Goal: Information Seeking & Learning: Check status

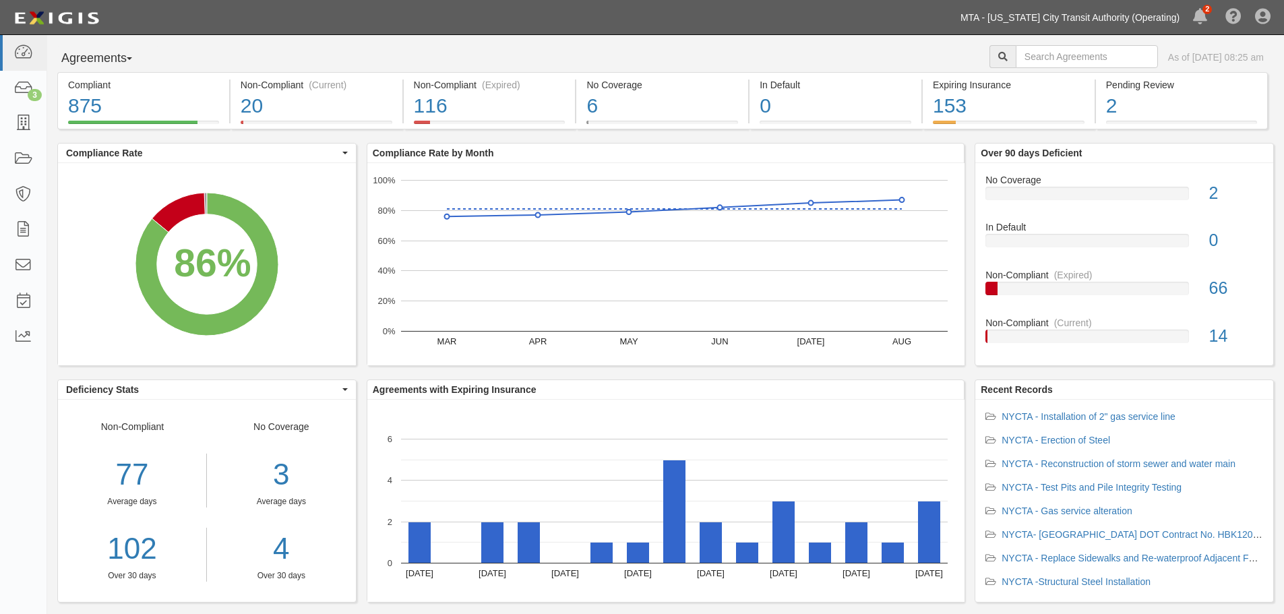
click at [1038, 22] on link "MTA - [US_STATE] City Transit Authority (Operating)" at bounding box center [1070, 17] width 233 height 27
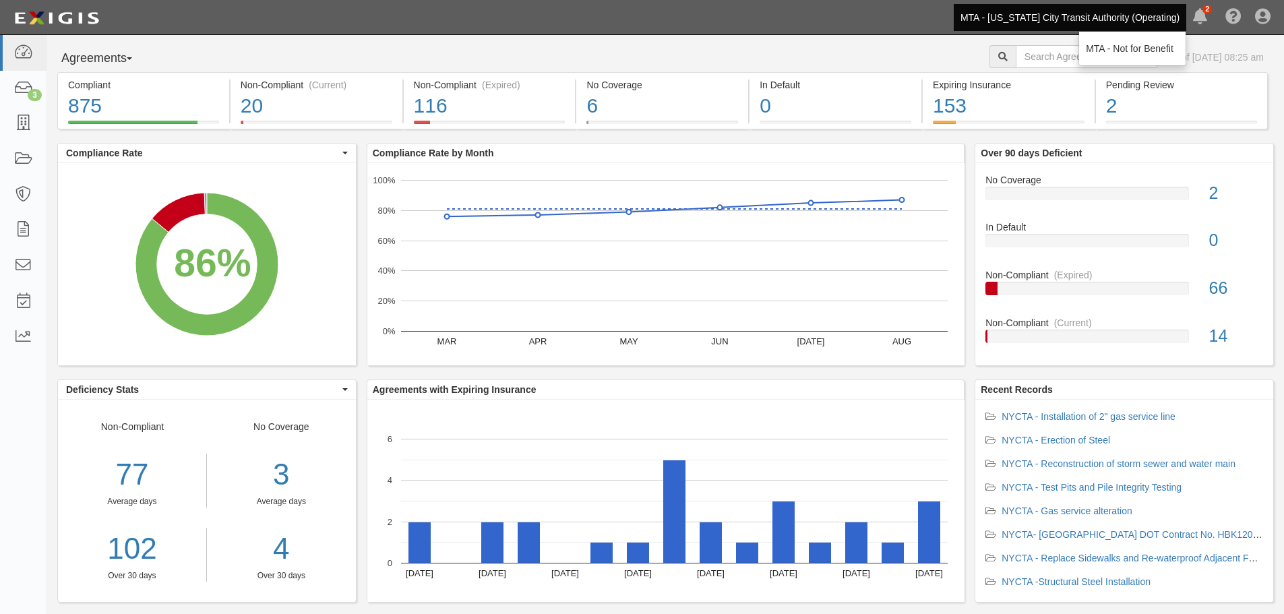
click at [793, 22] on div "Dashboard 3 Inbox Parties Agreements Coverages Documents Messages Tasks Reports…" at bounding box center [642, 17] width 1264 height 34
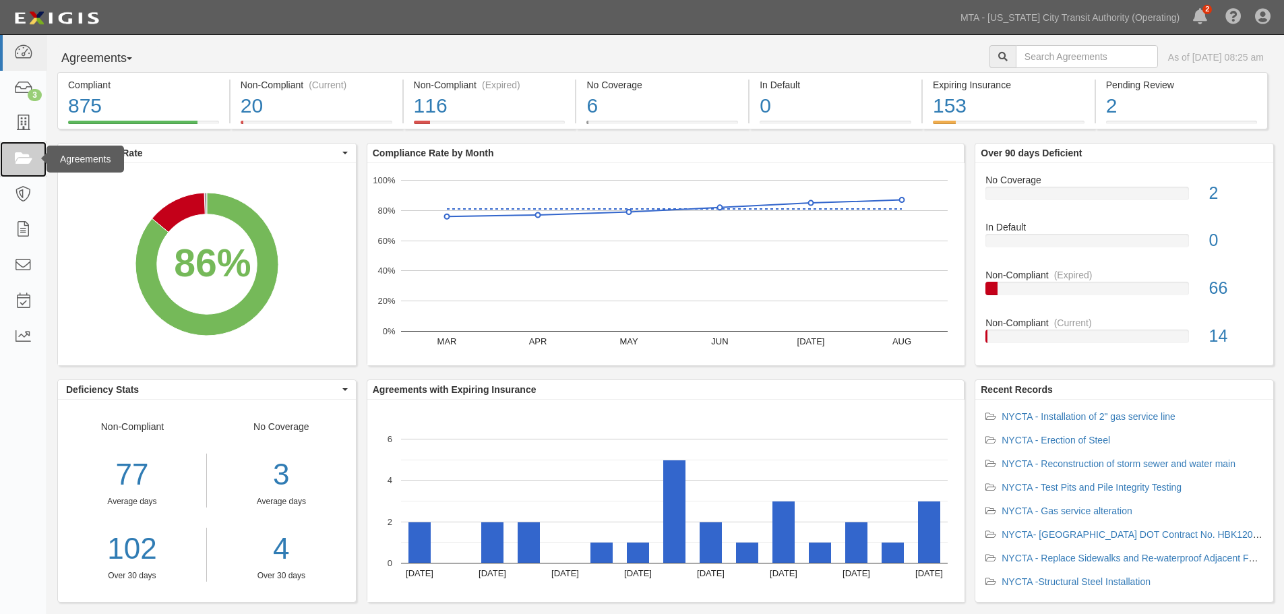
click at [6, 156] on link at bounding box center [23, 160] width 47 height 36
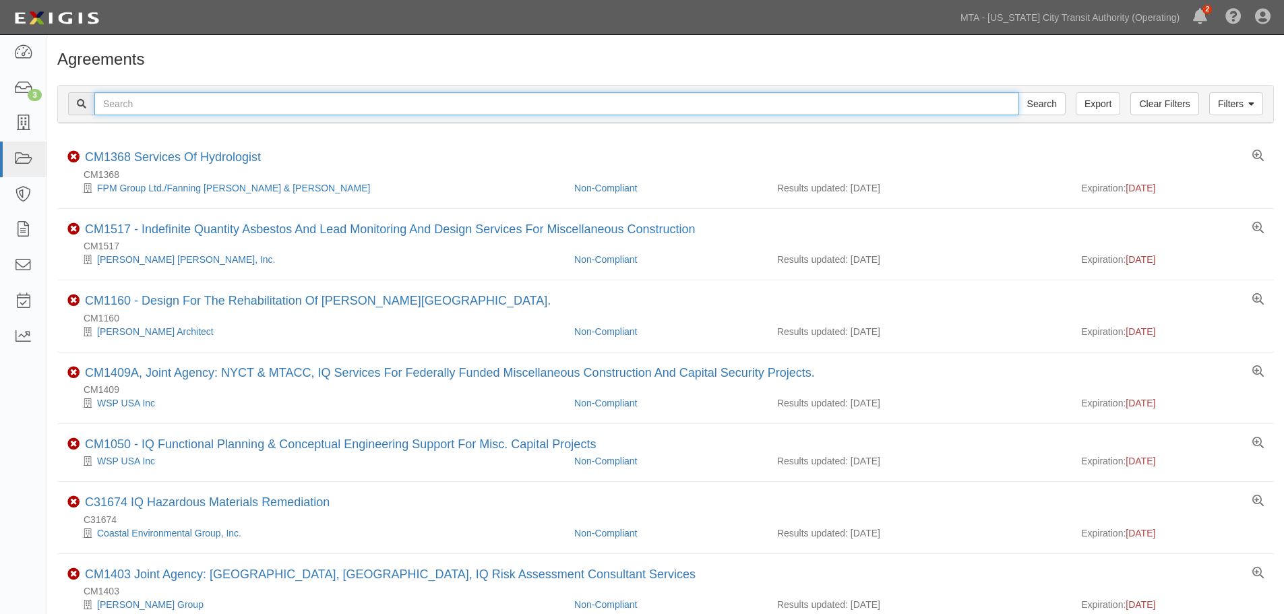
click at [528, 100] on input "text" at bounding box center [556, 103] width 925 height 23
paste input "71419"
type input "71419"
click at [1018, 92] on input "Search" at bounding box center [1041, 103] width 47 height 23
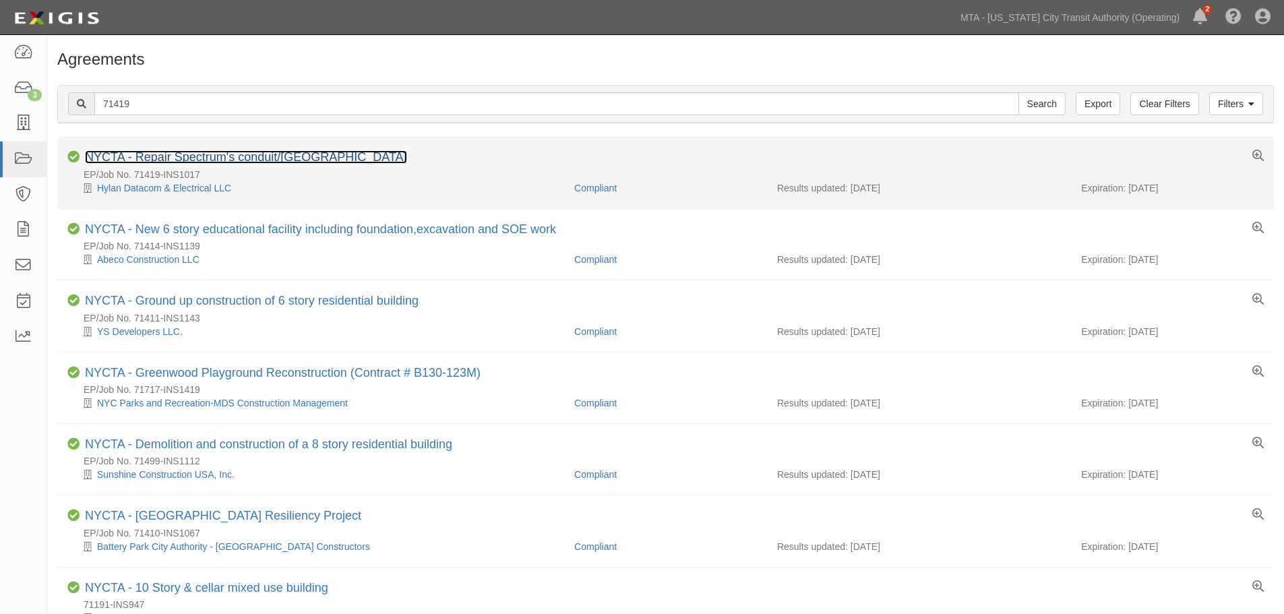
click at [247, 155] on link "NYCTA - Repair Spectrum's conduit/Manhattan Bridge" at bounding box center [246, 156] width 322 height 13
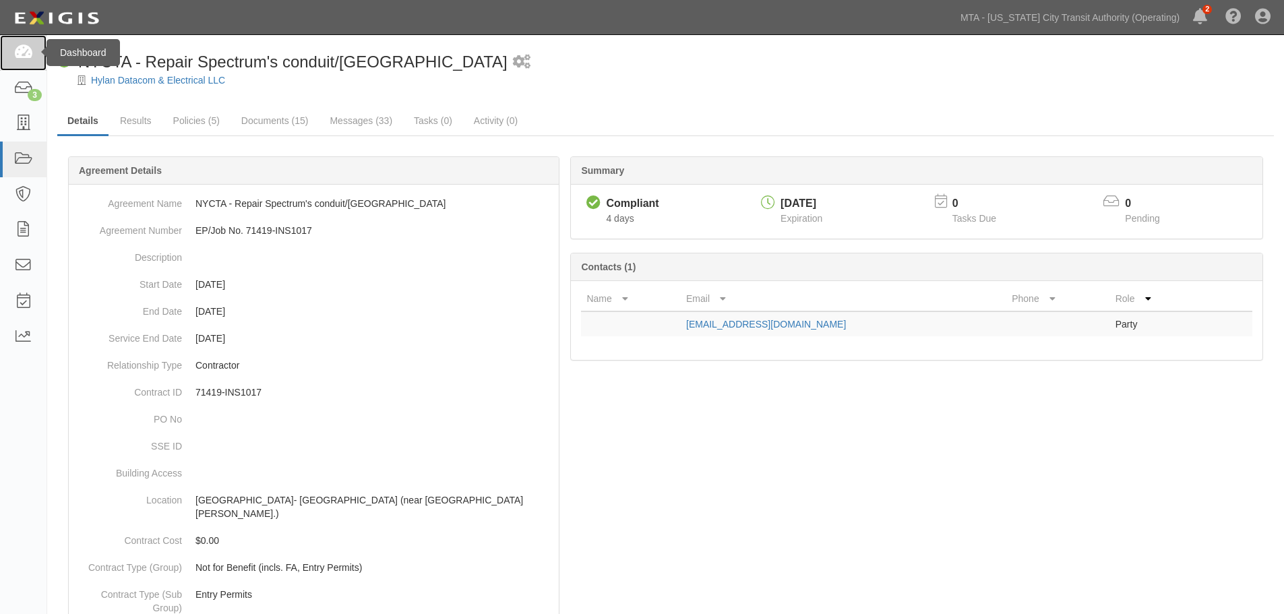
click at [29, 47] on icon at bounding box center [22, 53] width 19 height 16
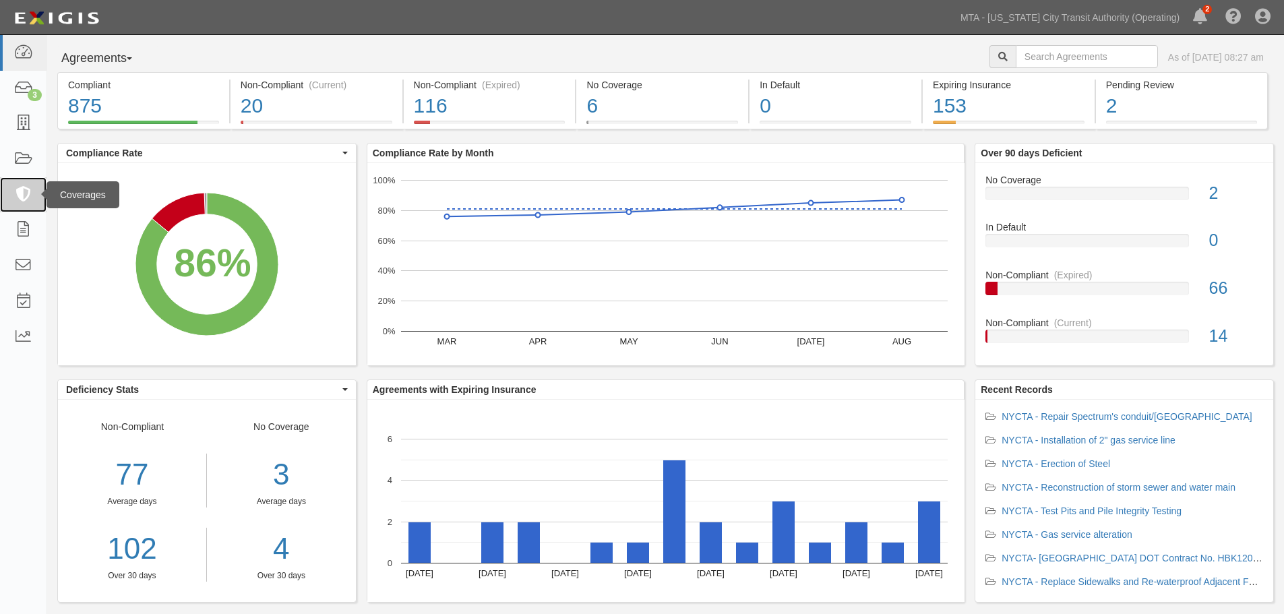
click at [0, 177] on link at bounding box center [23, 195] width 47 height 36
click at [0, 164] on link at bounding box center [23, 160] width 47 height 36
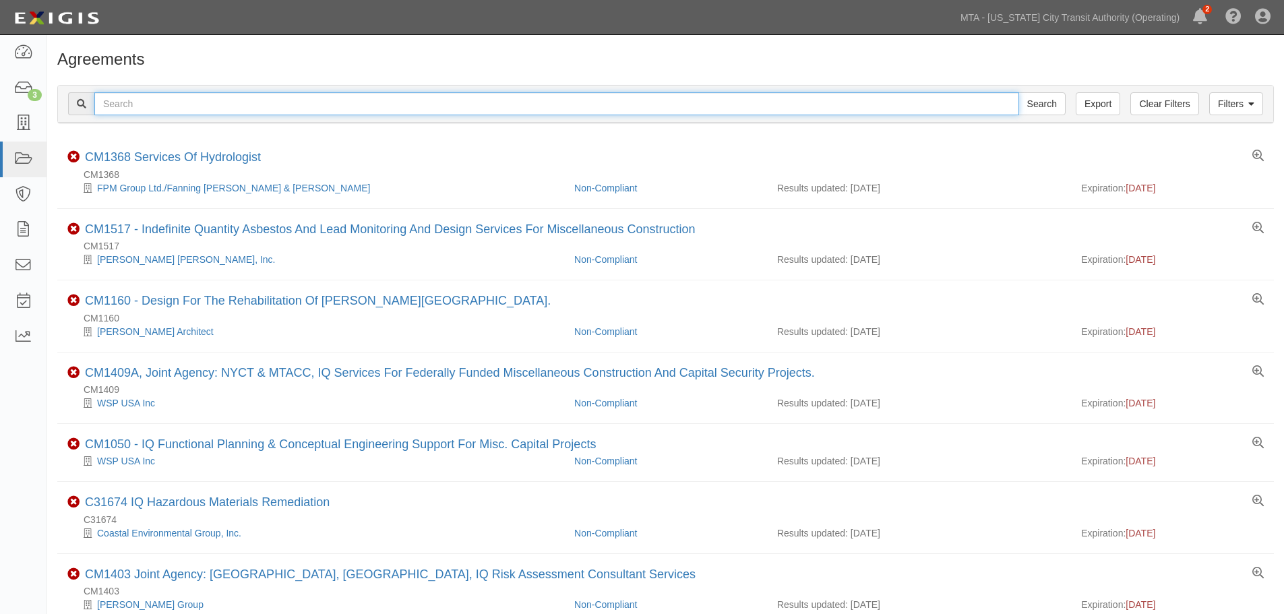
click at [399, 109] on input "text" at bounding box center [556, 103] width 925 height 23
type input "71597"
click at [1018, 92] on input "Search" at bounding box center [1041, 103] width 47 height 23
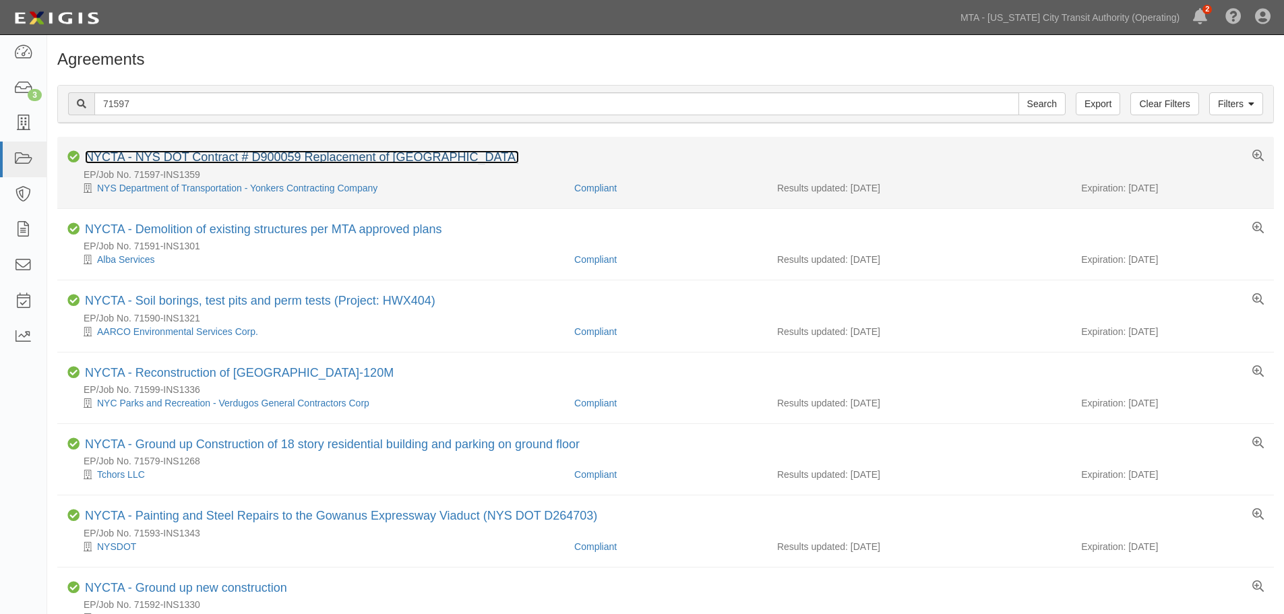
click at [441, 152] on link "NYCTA - NYS DOT Contract # D900059 Replacement of Bronx River Parkway Bridge" at bounding box center [302, 156] width 434 height 13
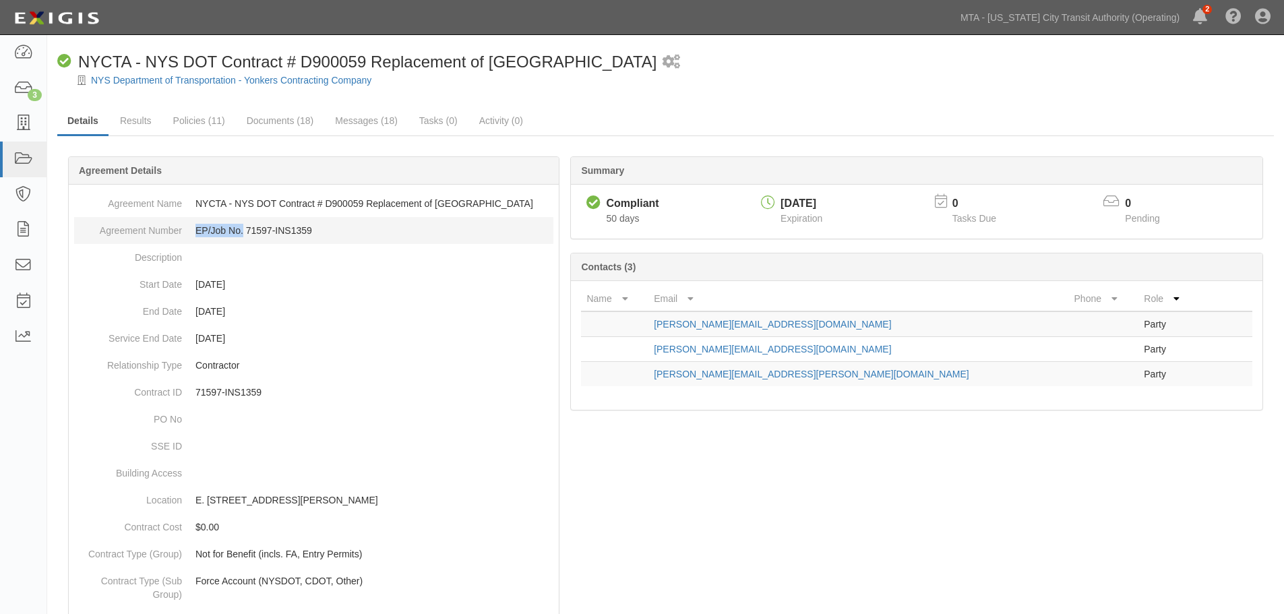
drag, startPoint x: 193, startPoint y: 233, endPoint x: 242, endPoint y: 235, distance: 48.6
click at [242, 235] on dd "EP/Job No. 71597-INS1359" at bounding box center [313, 230] width 479 height 27
copy dd "EP/Job No."
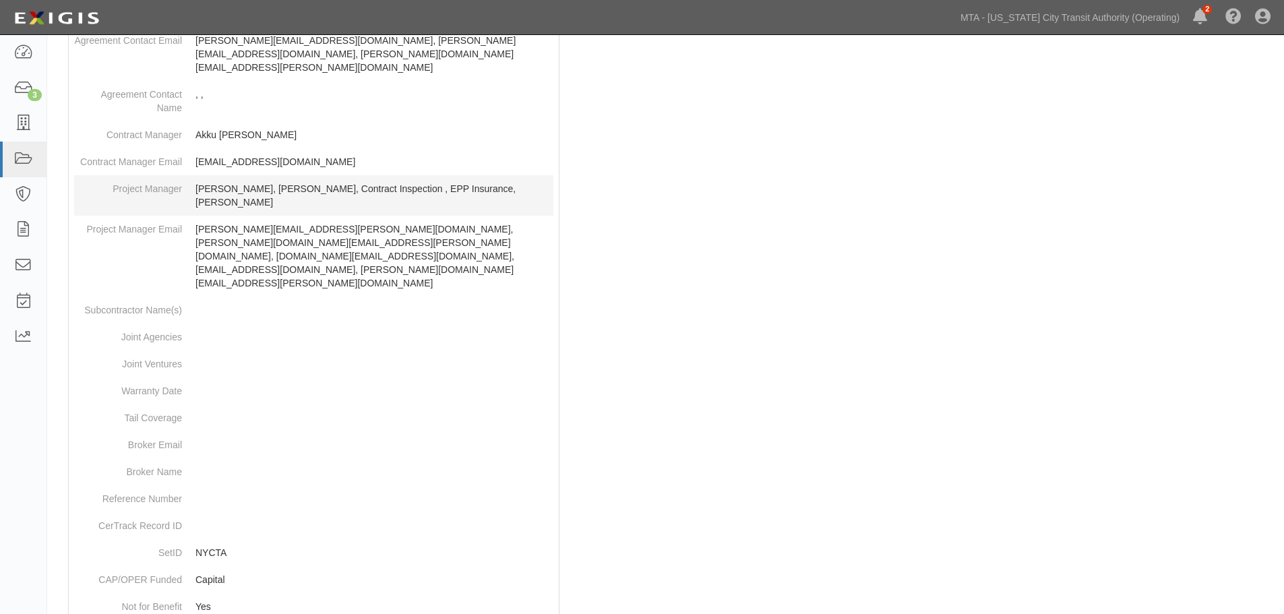
scroll to position [530, 0]
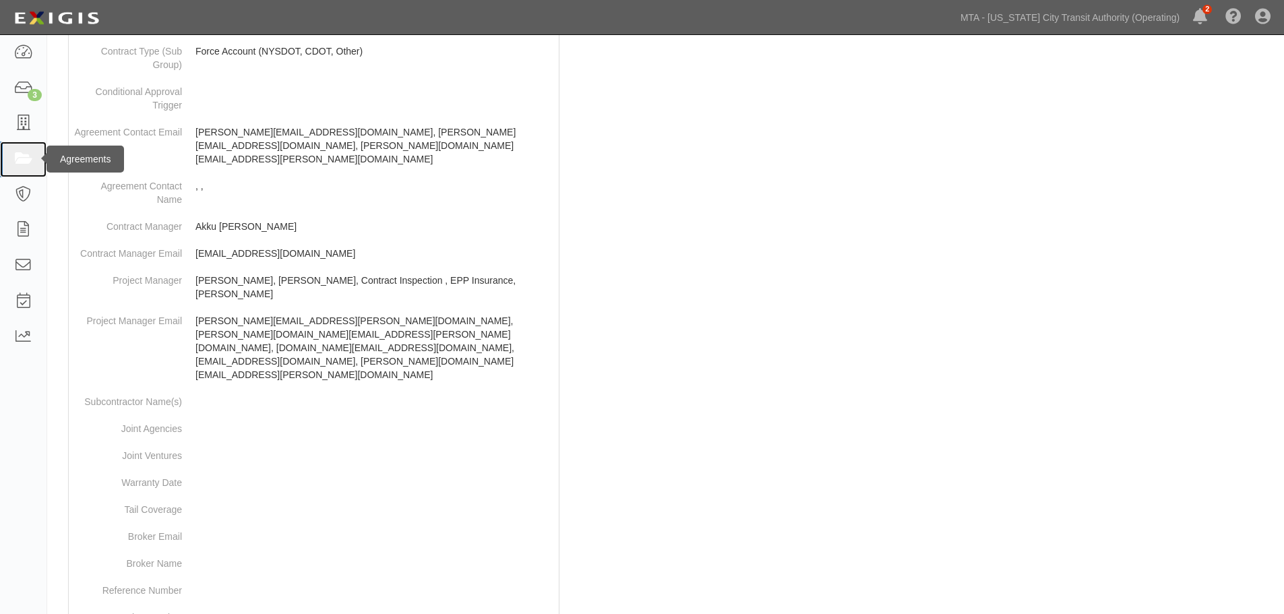
click at [4, 152] on link at bounding box center [23, 160] width 47 height 36
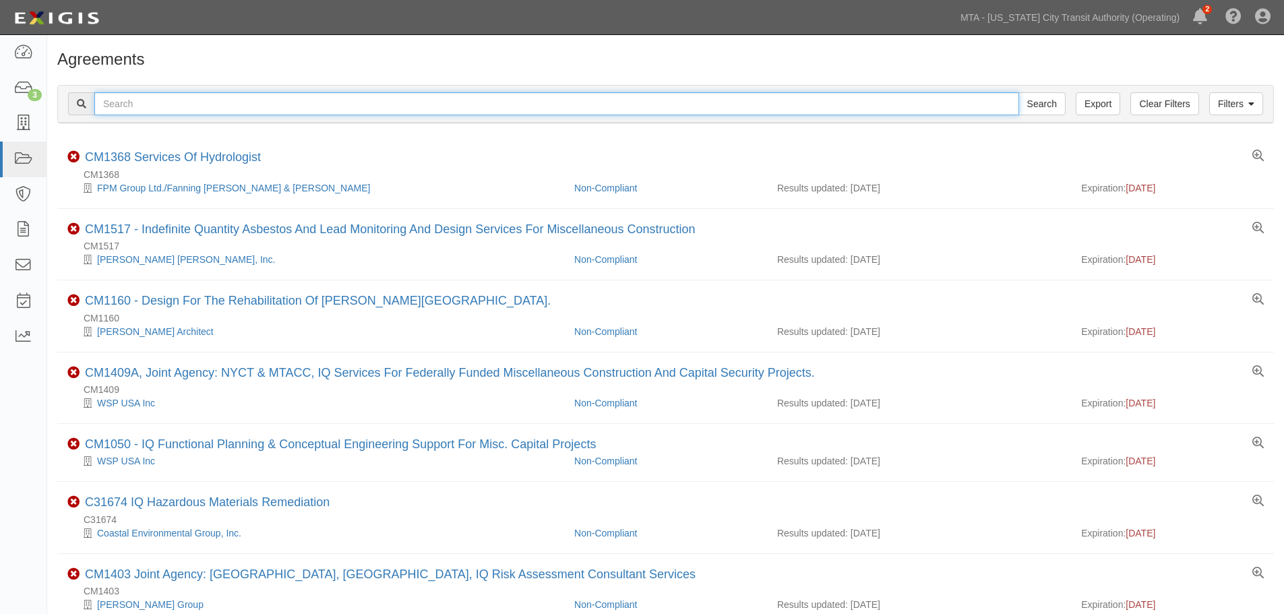
click at [124, 106] on input "text" at bounding box center [556, 103] width 925 height 23
paste input "EP/Job No."
type input "EP/Job No."
click at [1018, 92] on input "Search" at bounding box center [1041, 103] width 47 height 23
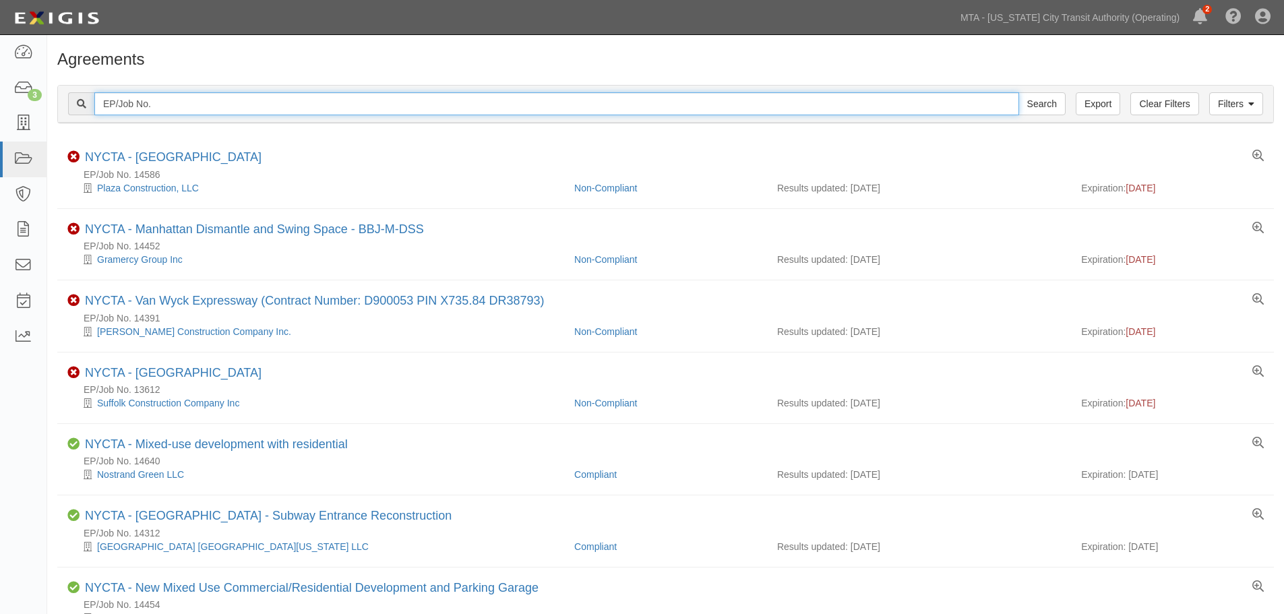
click at [164, 104] on input "EP/Job No." at bounding box center [556, 103] width 925 height 23
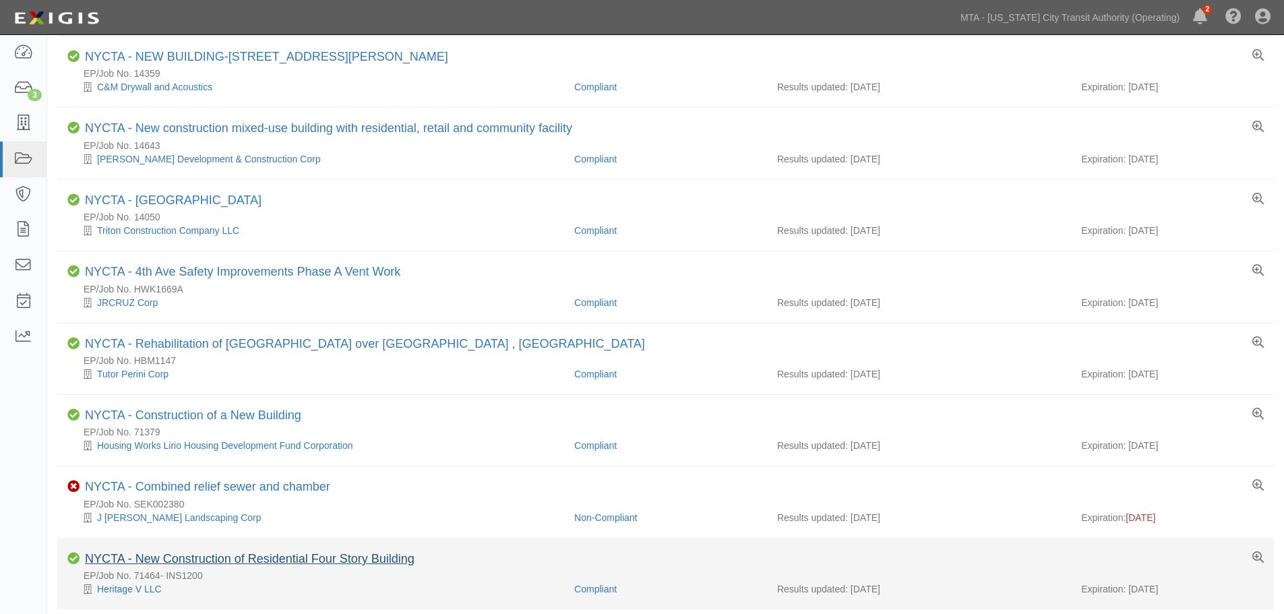
scroll to position [1070, 0]
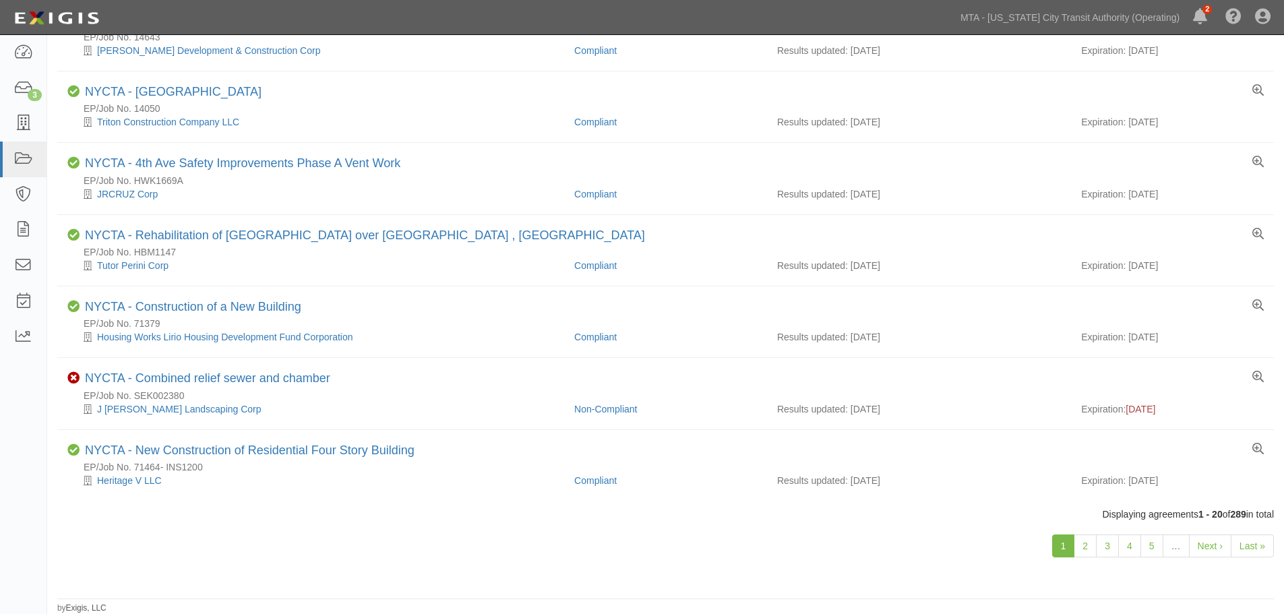
click at [437, 557] on div "1 2 3 4 5 … Next › Last »" at bounding box center [665, 547] width 1237 height 53
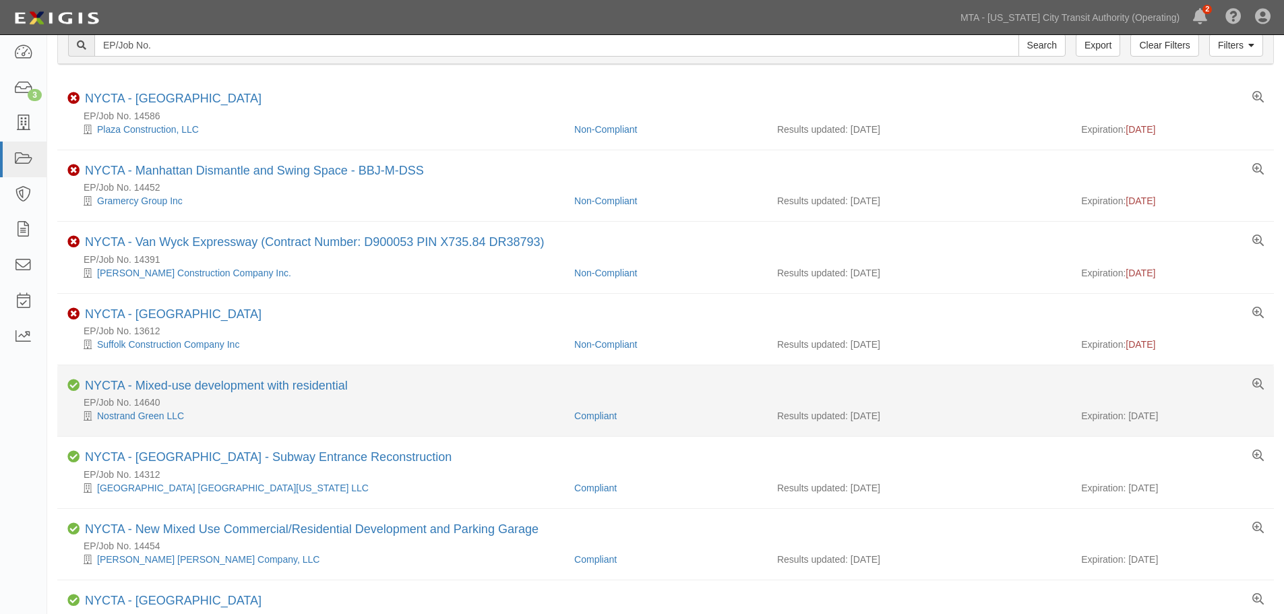
scroll to position [0, 0]
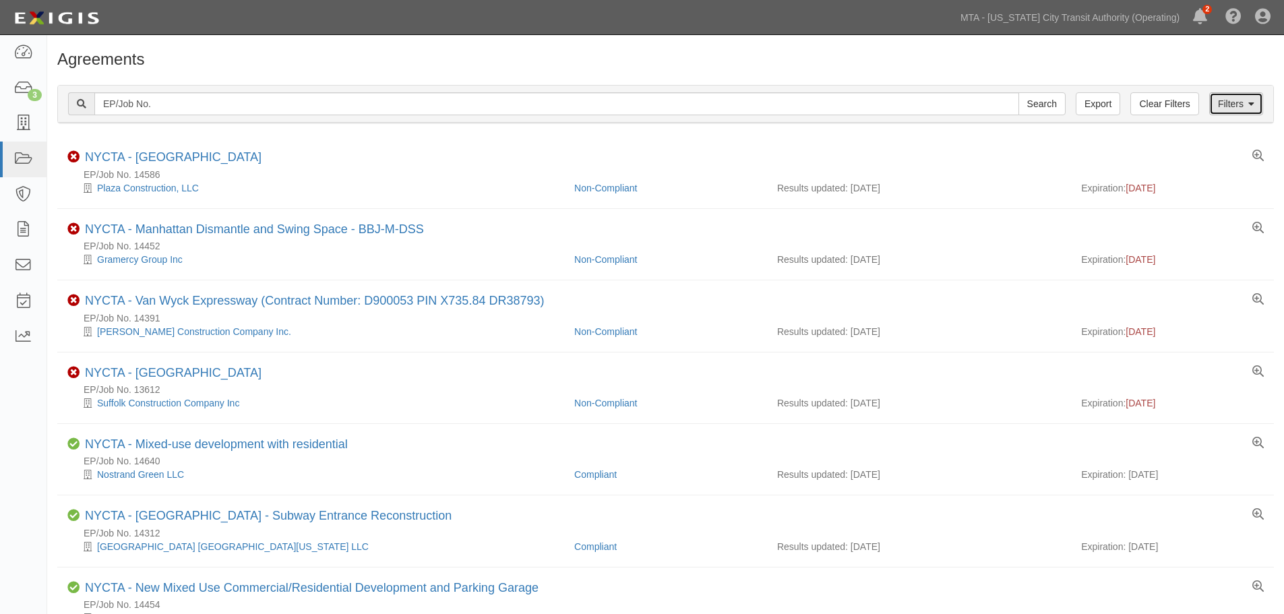
click at [1229, 109] on link "Filters" at bounding box center [1236, 103] width 54 height 23
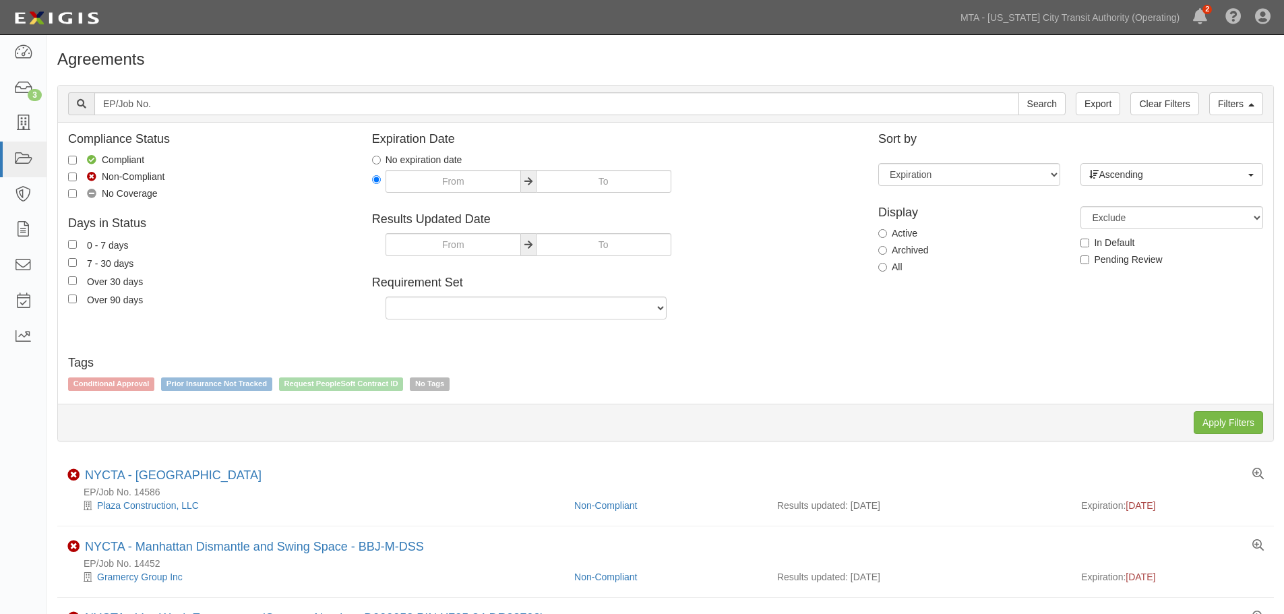
click at [144, 177] on label "Non-Compliant" at bounding box center [116, 176] width 96 height 13
click at [77, 177] on input "Non-Compliant" at bounding box center [72, 177] width 9 height 9
checkbox input "true"
click at [1241, 415] on input "Apply Filters" at bounding box center [1228, 422] width 69 height 23
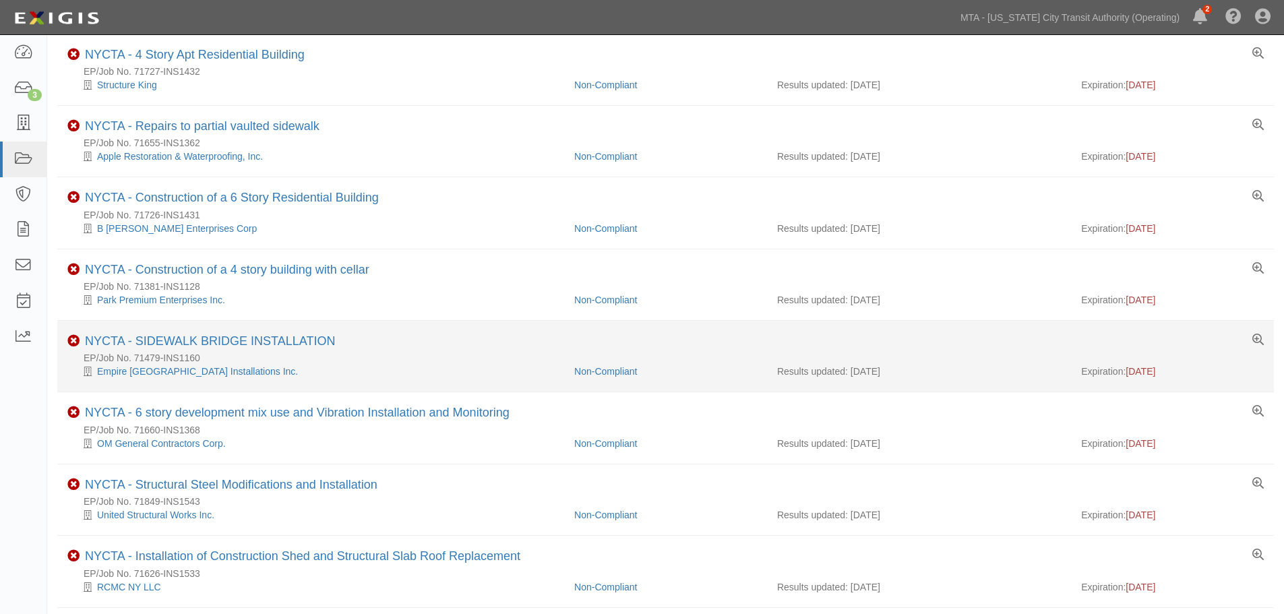
scroll to position [674, 0]
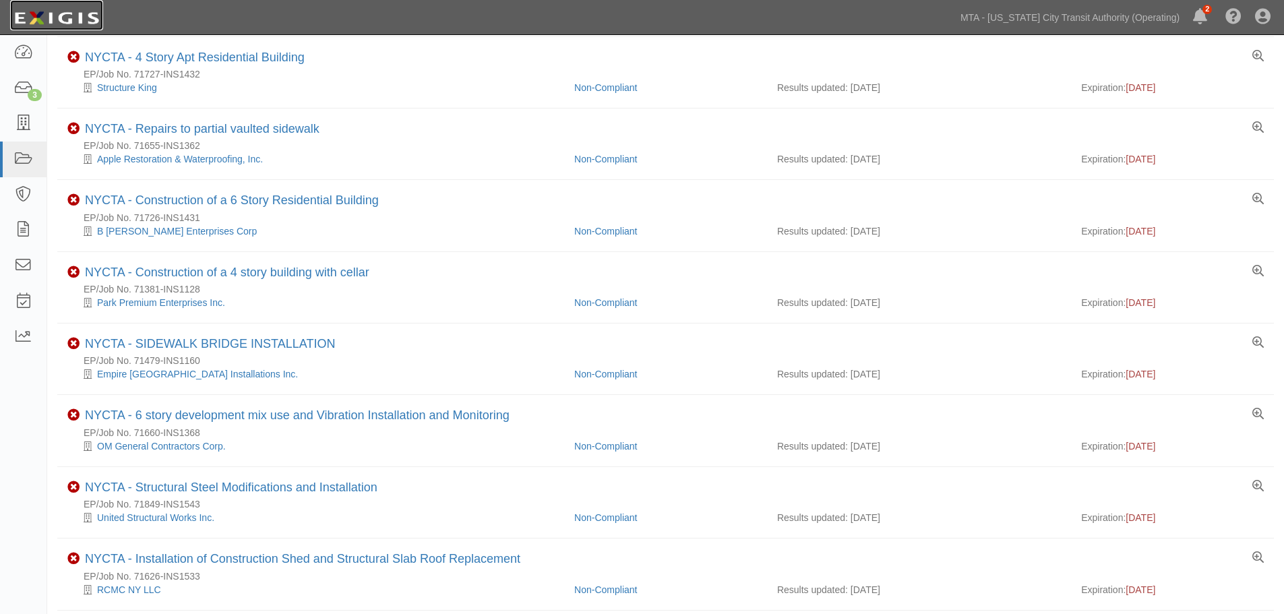
click at [86, 17] on img at bounding box center [56, 18] width 93 height 24
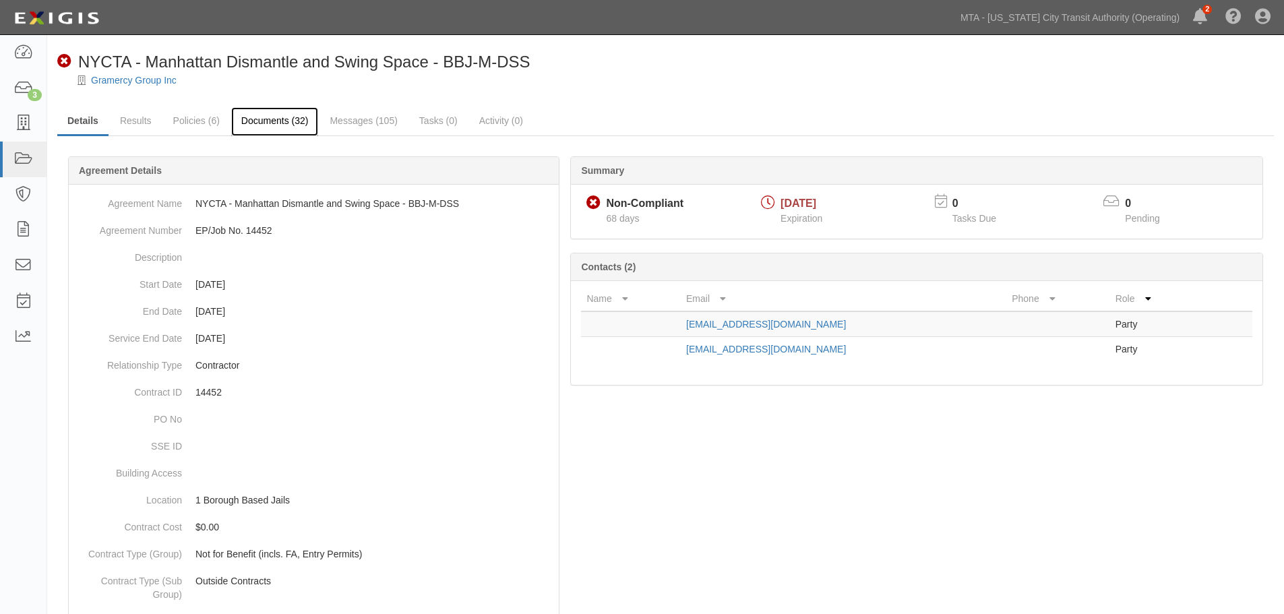
click at [286, 116] on link "Documents (32)" at bounding box center [275, 121] width 88 height 29
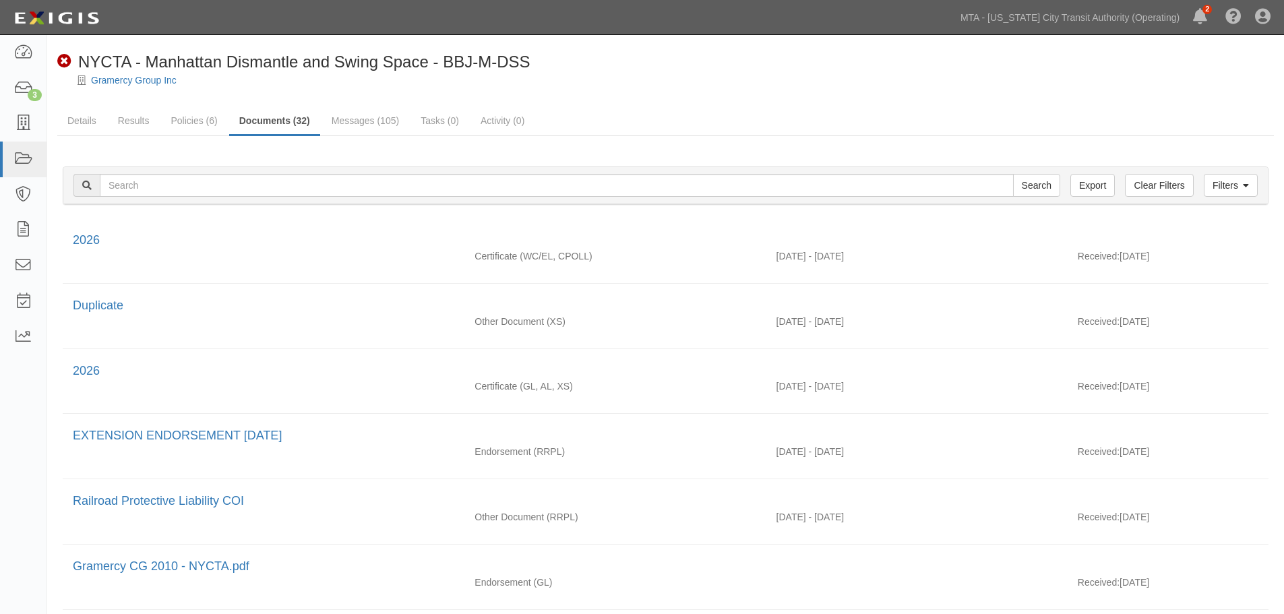
click at [374, 122] on link "Messages (105)" at bounding box center [365, 120] width 88 height 27
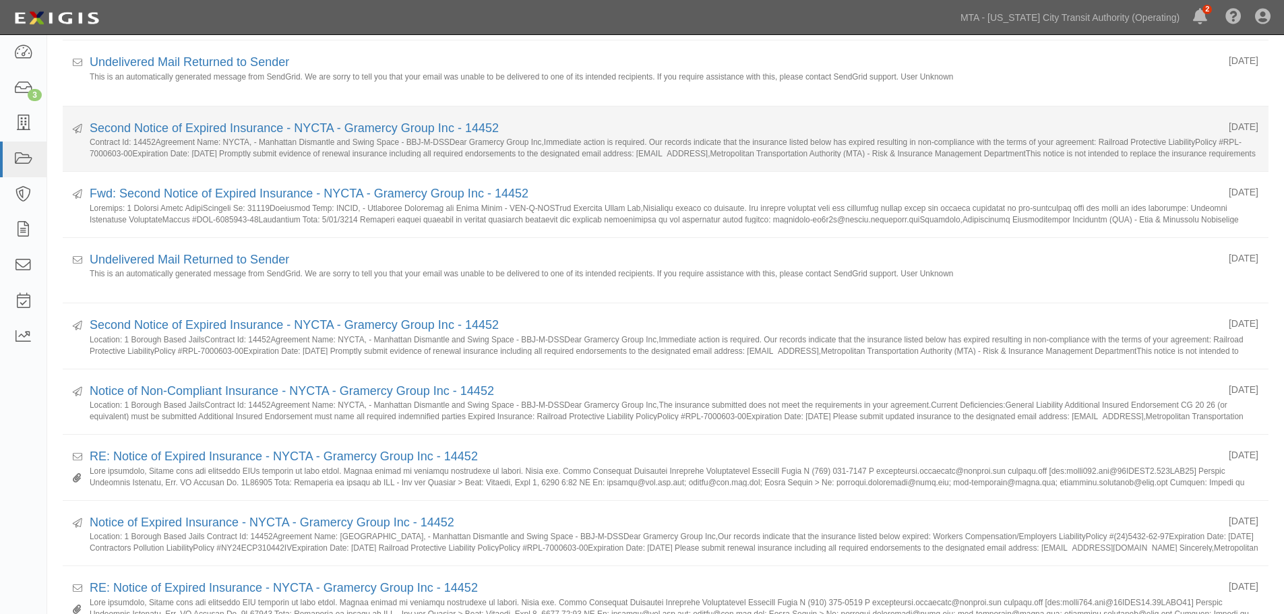
scroll to position [337, 0]
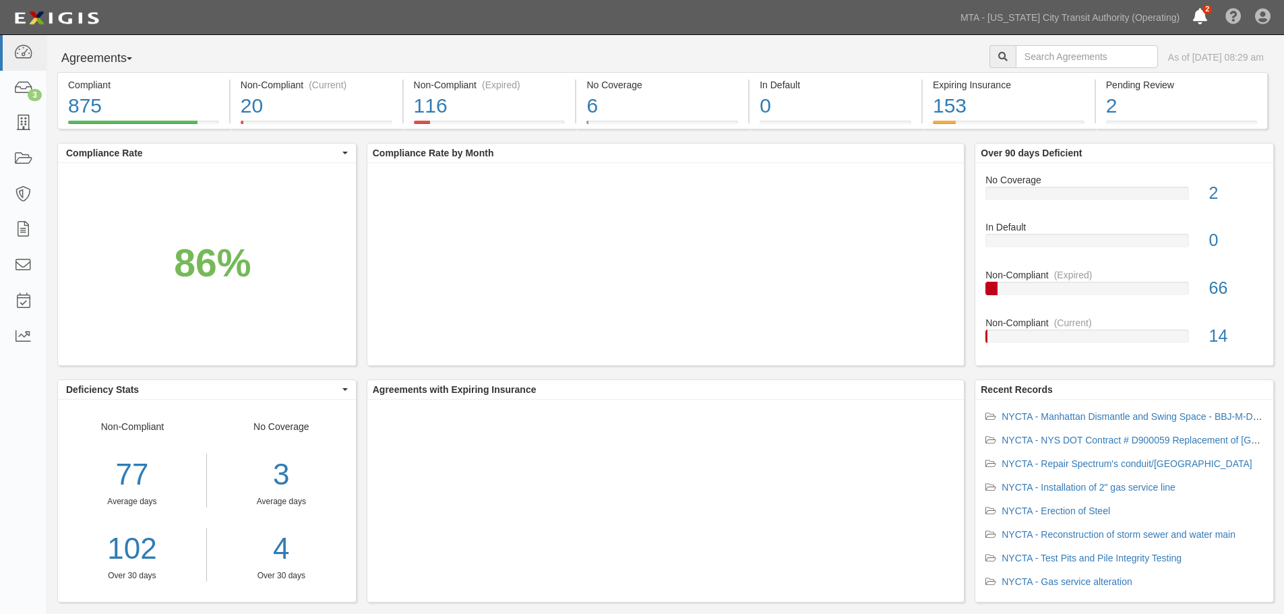
click at [1205, 16] on icon at bounding box center [1200, 17] width 14 height 16
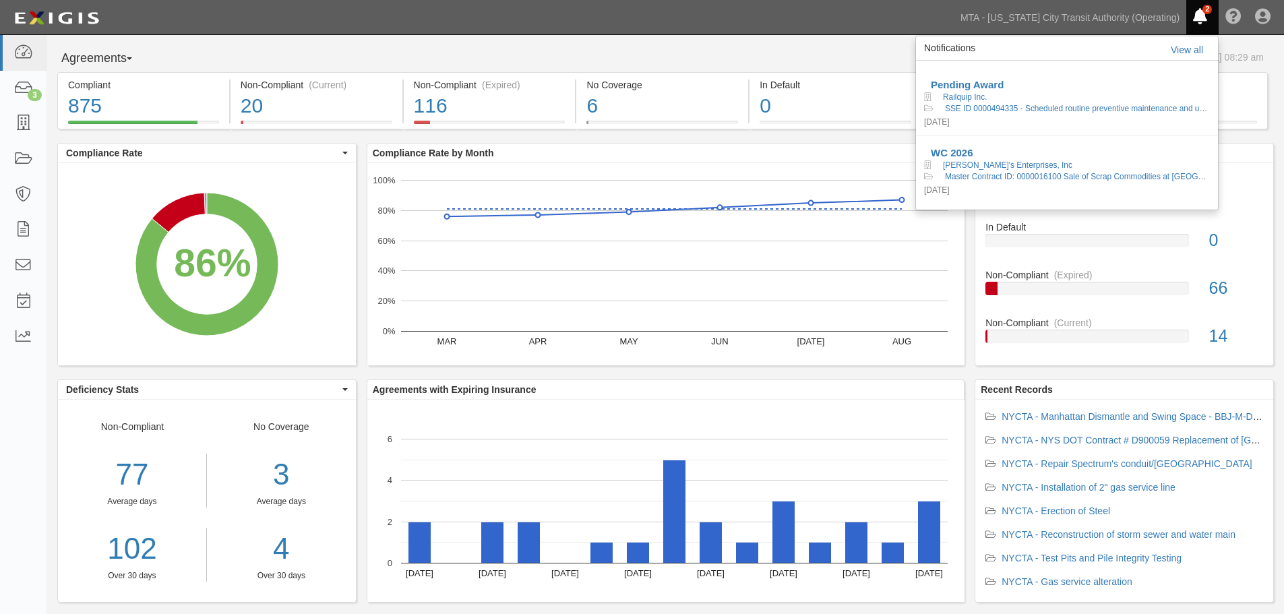
click at [1201, 15] on icon at bounding box center [1200, 17] width 14 height 16
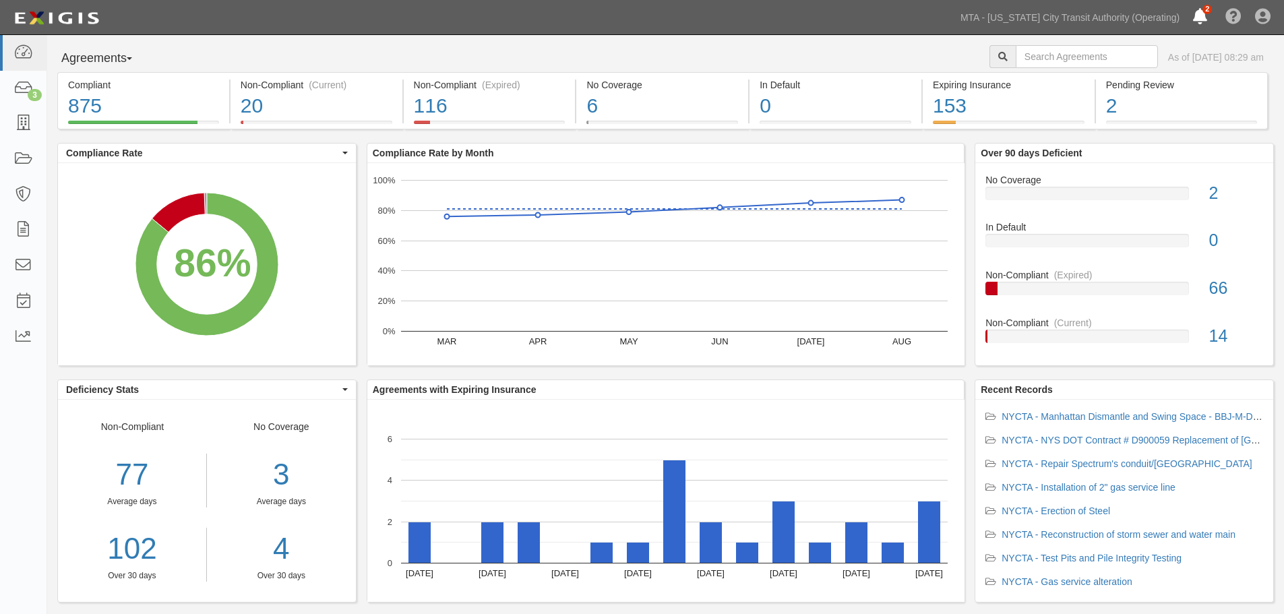
scroll to position [22, 0]
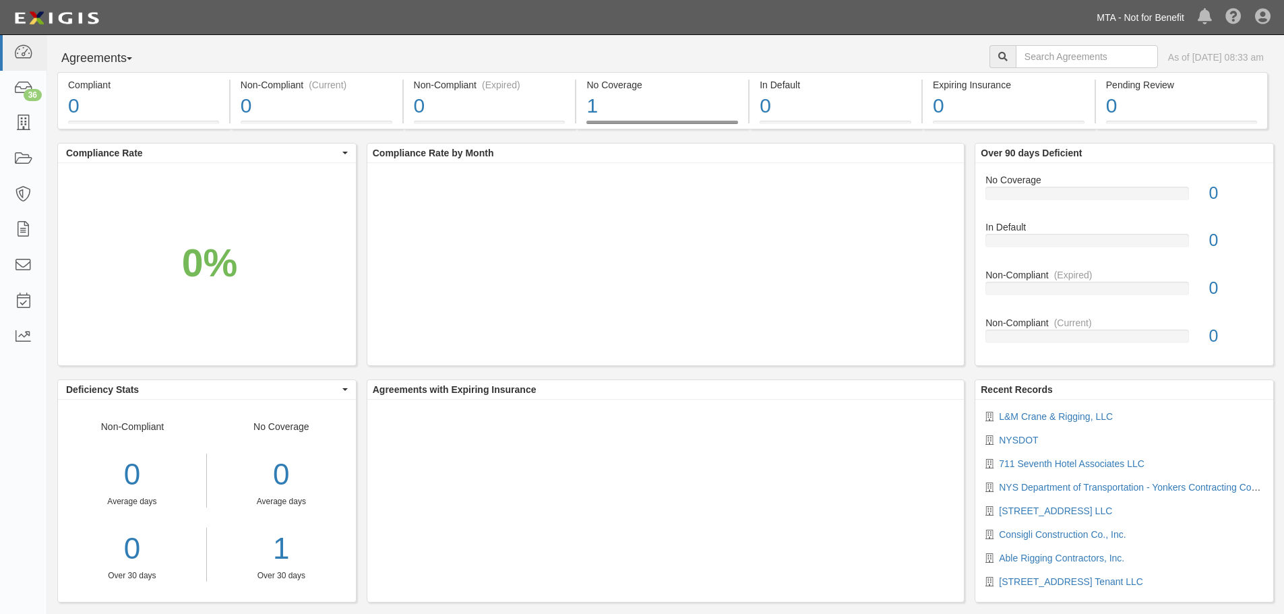
click at [1101, 9] on link "MTA - Not for Benefit" at bounding box center [1140, 17] width 101 height 27
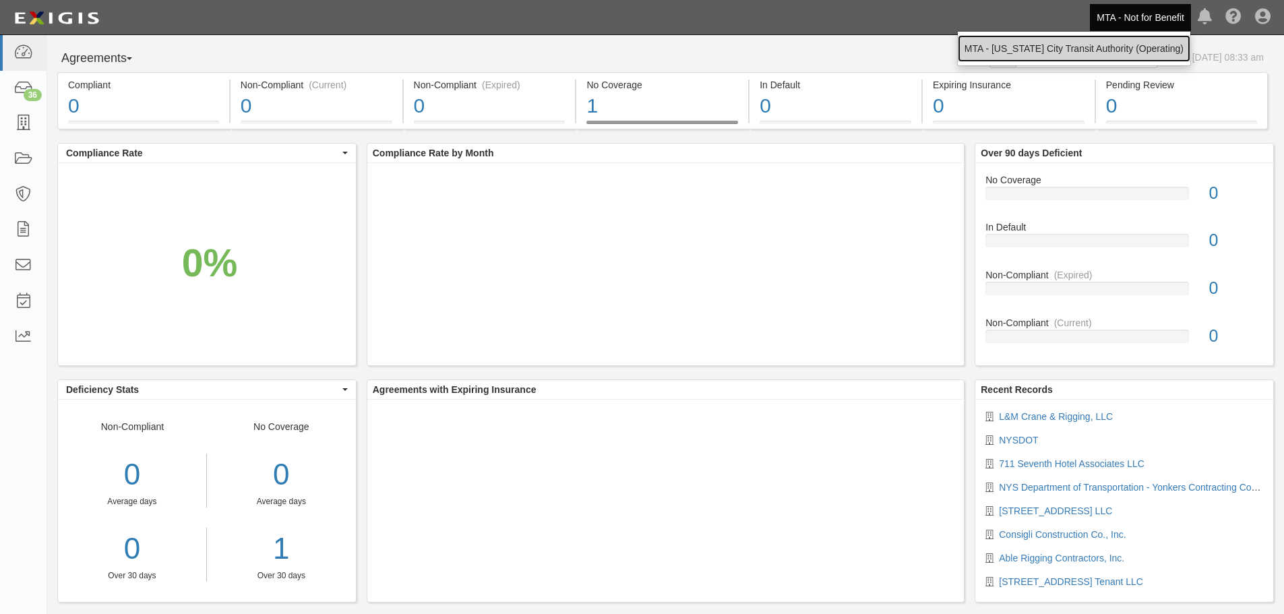
click at [1066, 58] on link "MTA - [US_STATE] City Transit Authority (Operating)" at bounding box center [1074, 48] width 233 height 27
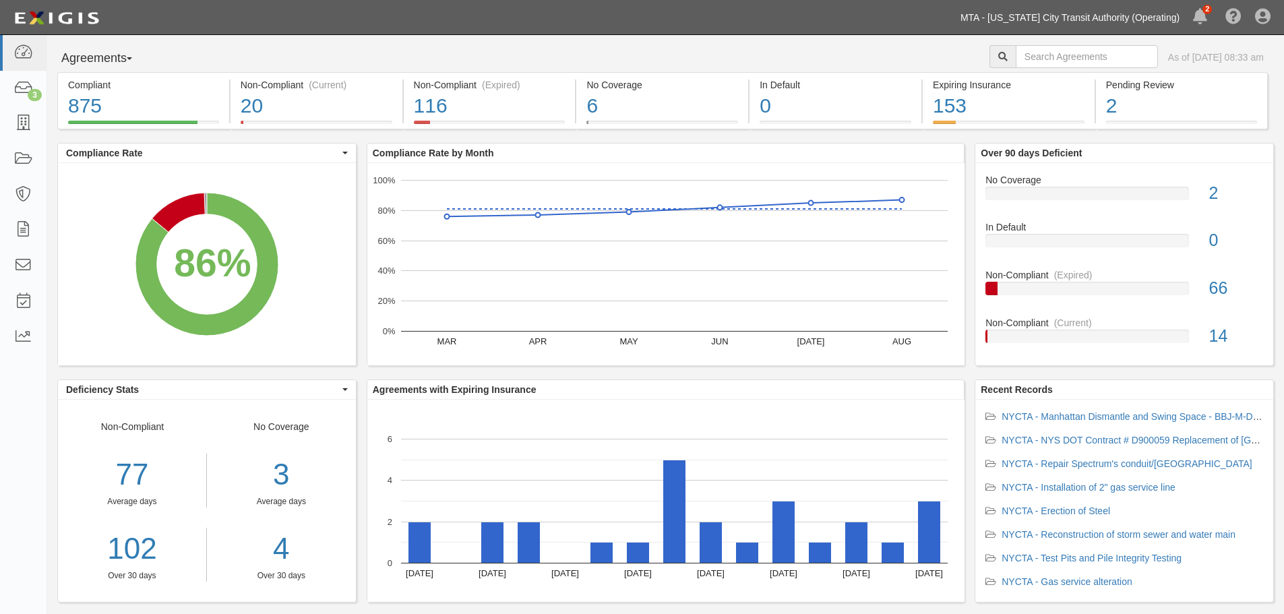
click at [1123, 20] on link "MTA - [US_STATE] City Transit Authority (Operating)" at bounding box center [1070, 17] width 233 height 27
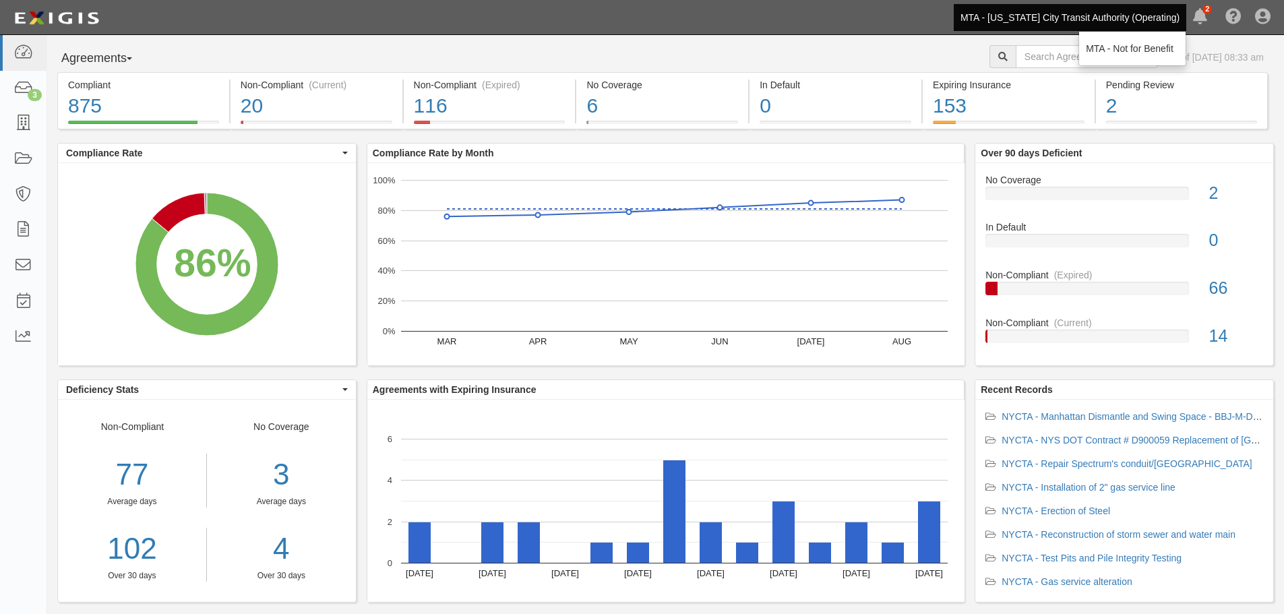
click at [706, 55] on div "Agreements Parties Agreements Coverages As of Sep 02, 2025 08:33 am" at bounding box center [665, 58] width 1237 height 27
